Goal: Find specific page/section: Find specific page/section

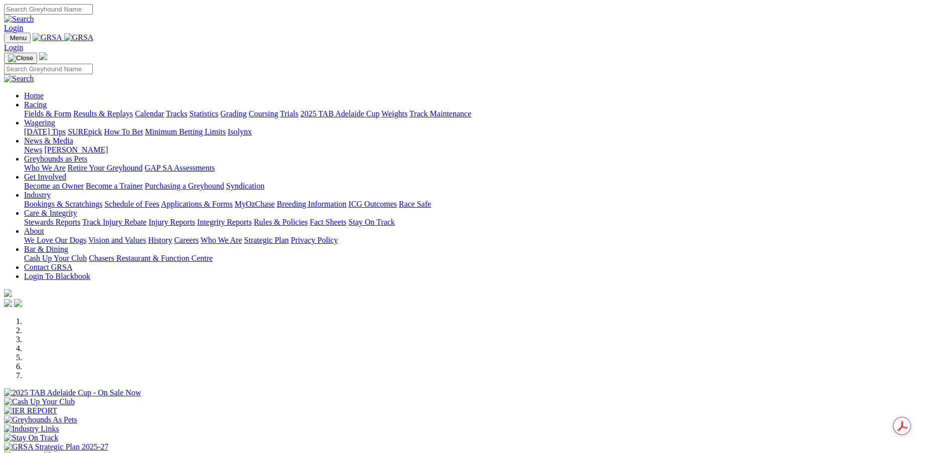
click at [278, 109] on link "Coursing" at bounding box center [264, 113] width 30 height 9
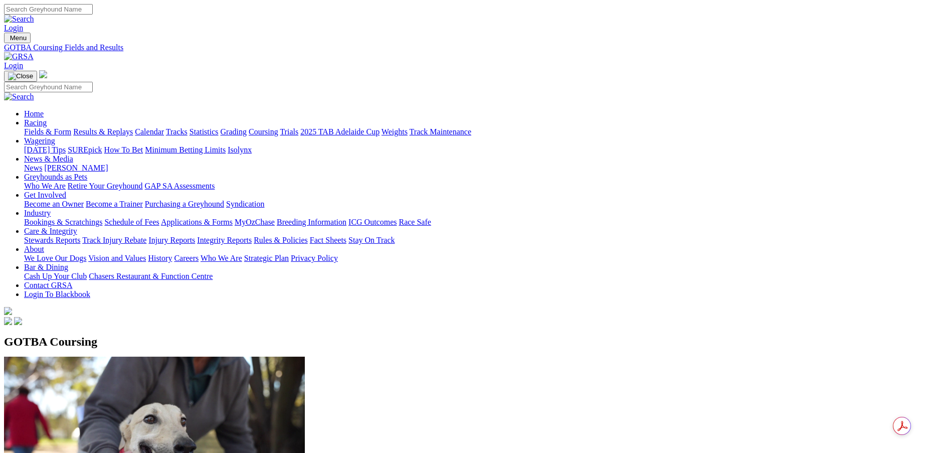
click at [278, 127] on link "Coursing" at bounding box center [264, 131] width 30 height 9
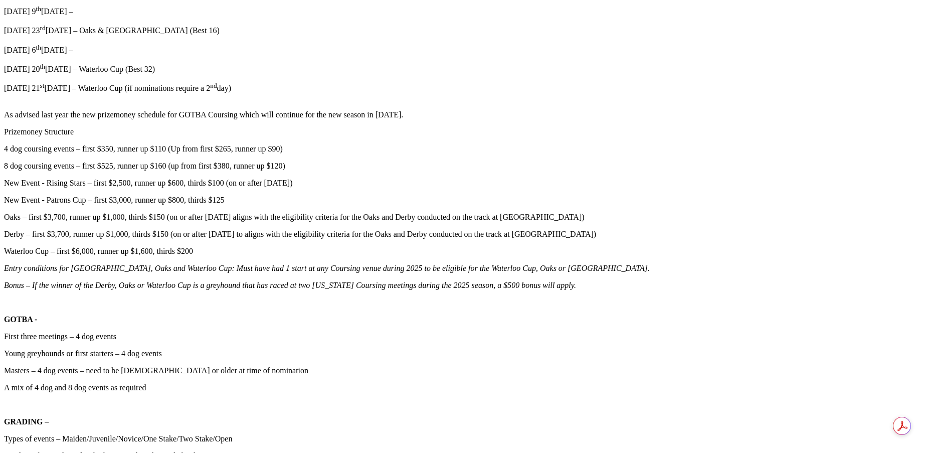
scroll to position [802, 0]
